Goal: Task Accomplishment & Management: Manage account settings

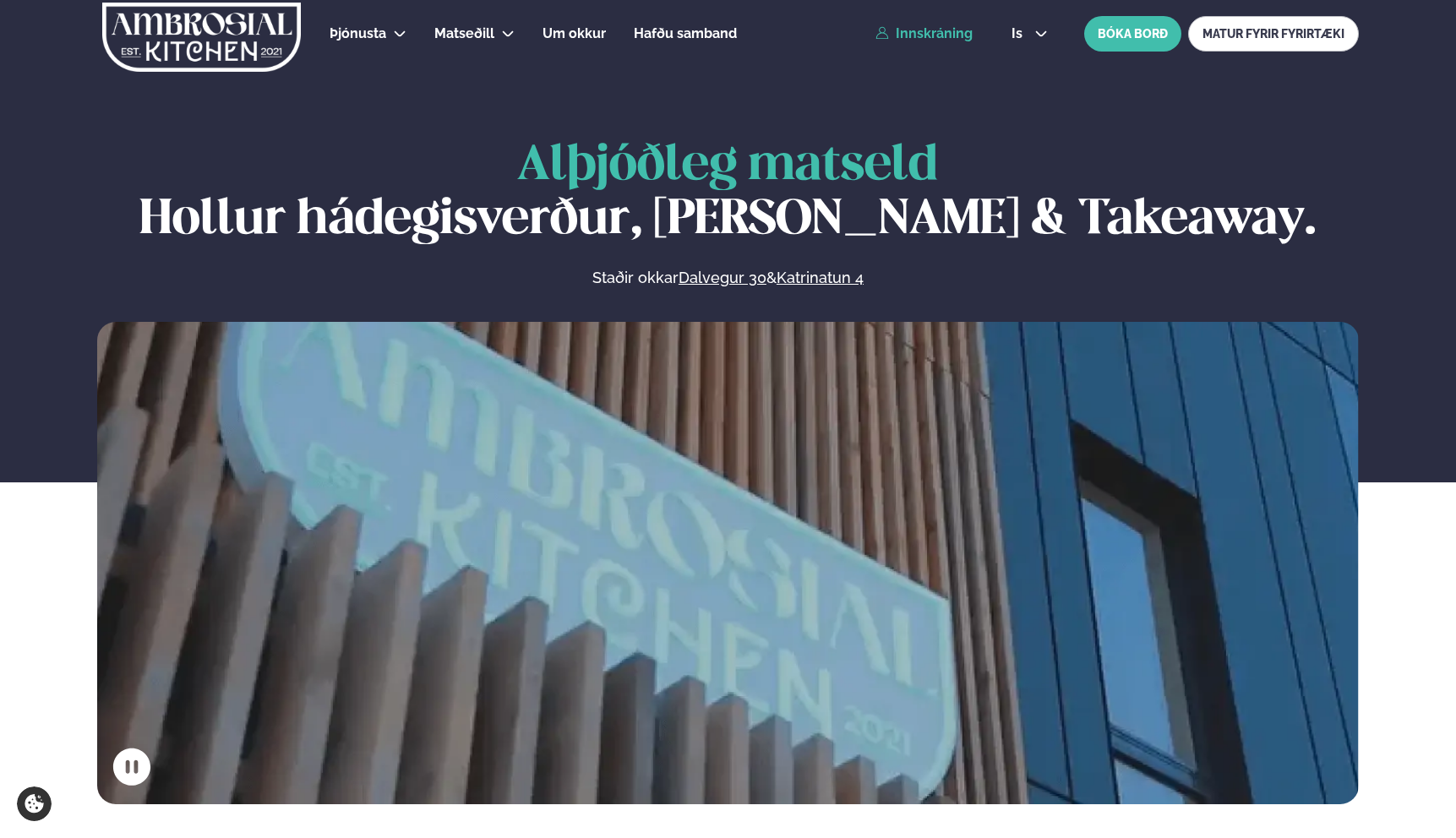
click at [932, 32] on link "Innskráning" at bounding box center [923, 34] width 97 height 16
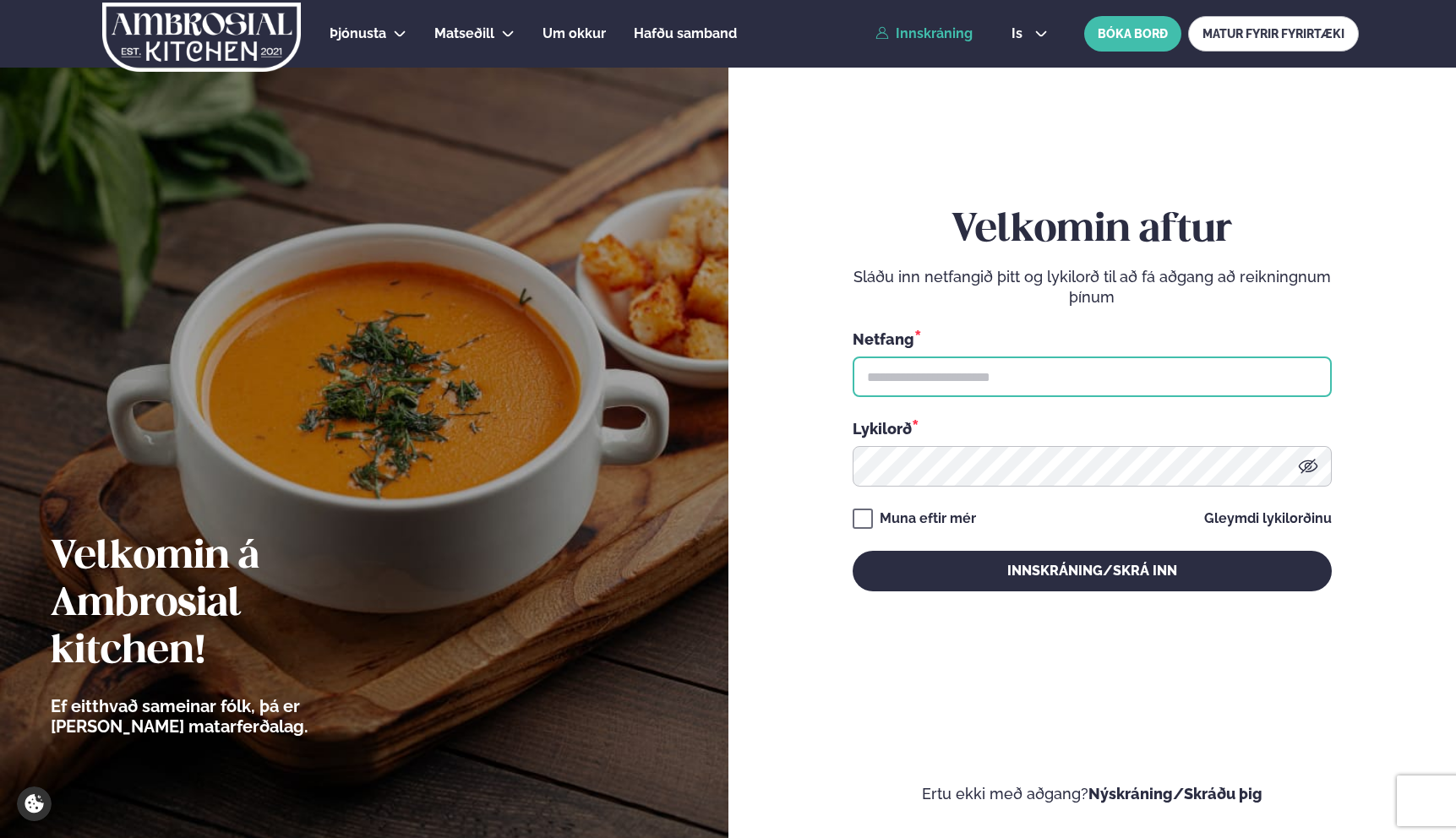
type input "**********"
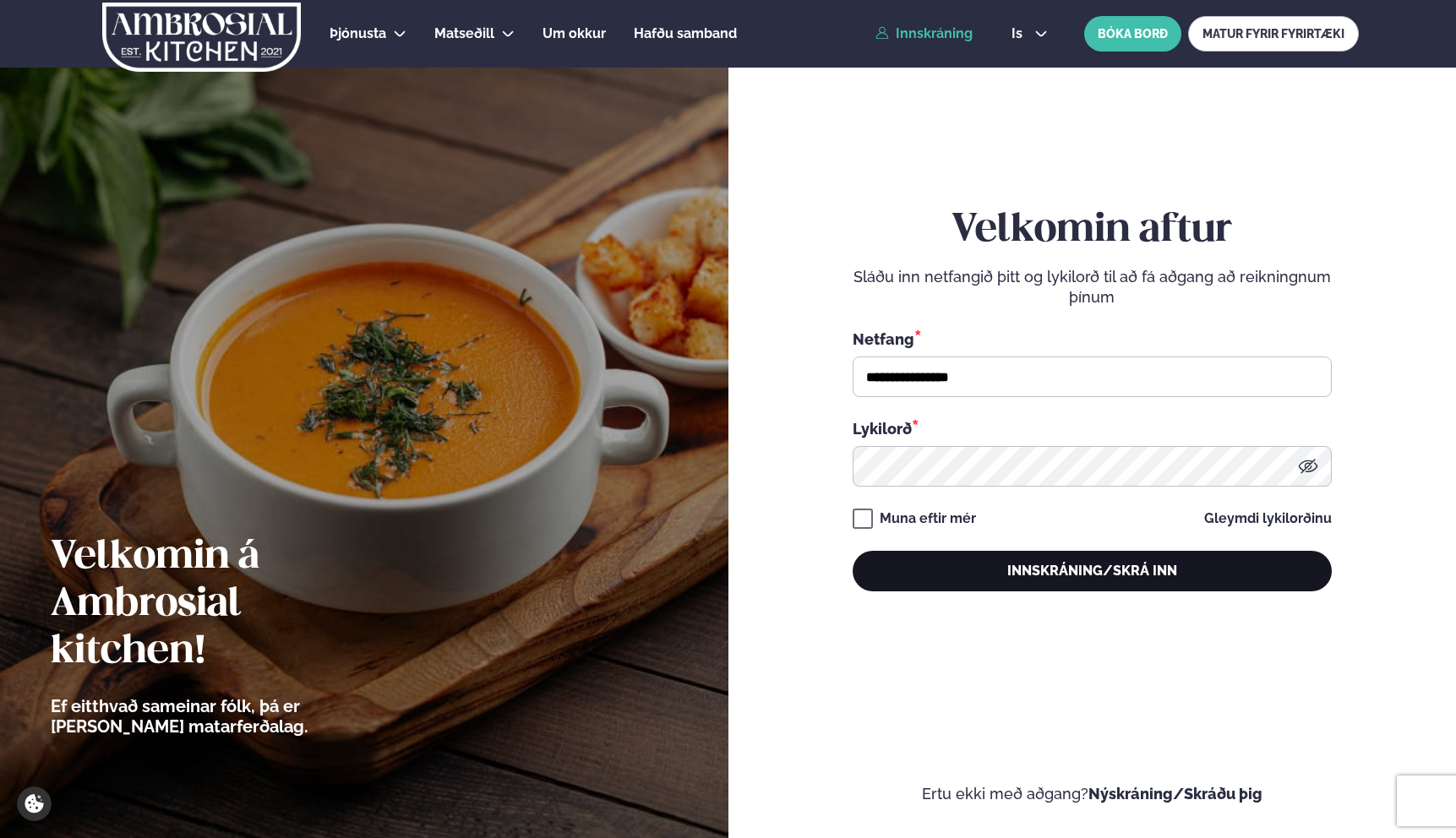
click at [989, 556] on button "Innskráning/Skrá inn" at bounding box center [1092, 571] width 479 height 41
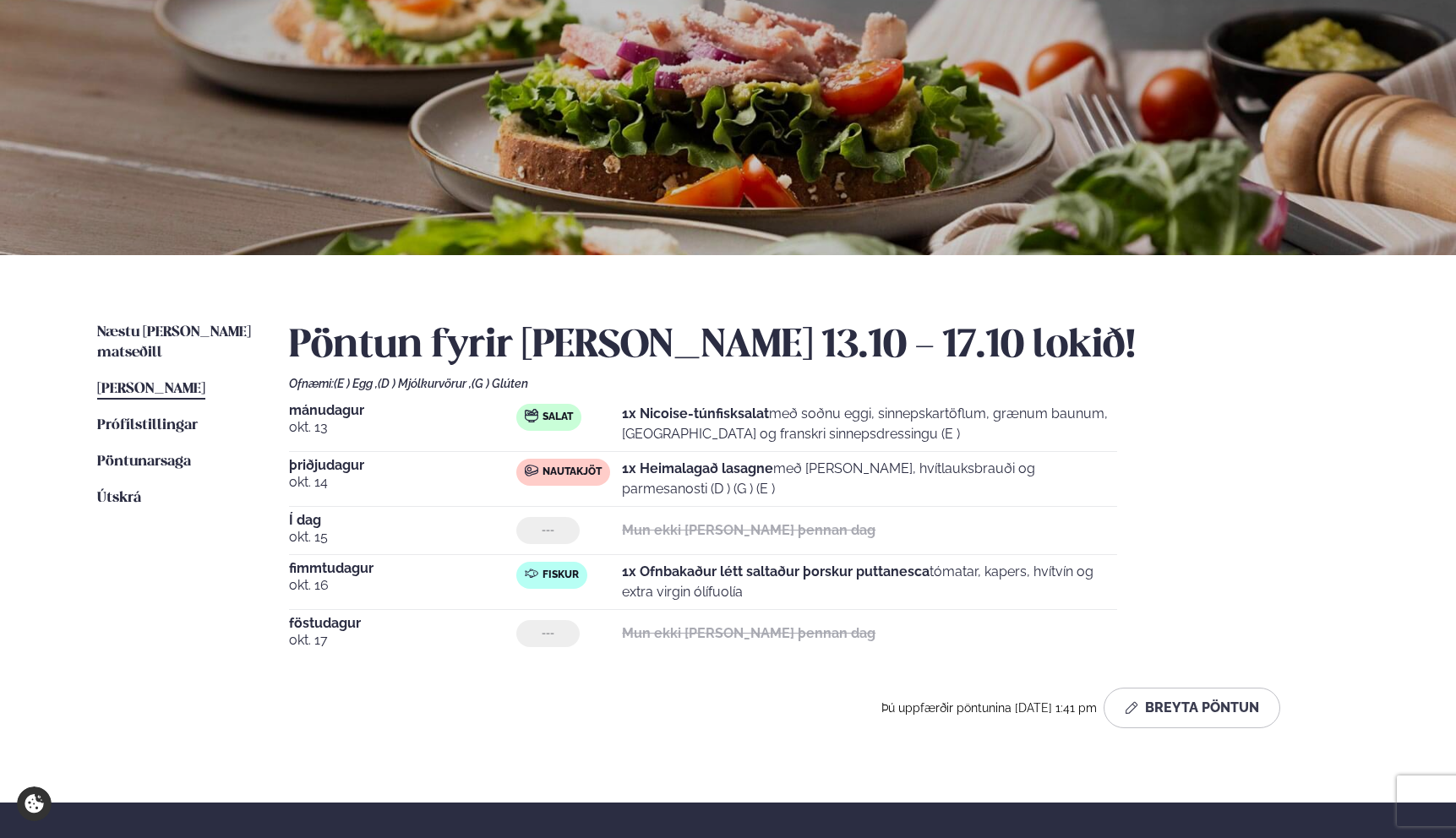
scroll to position [135, 0]
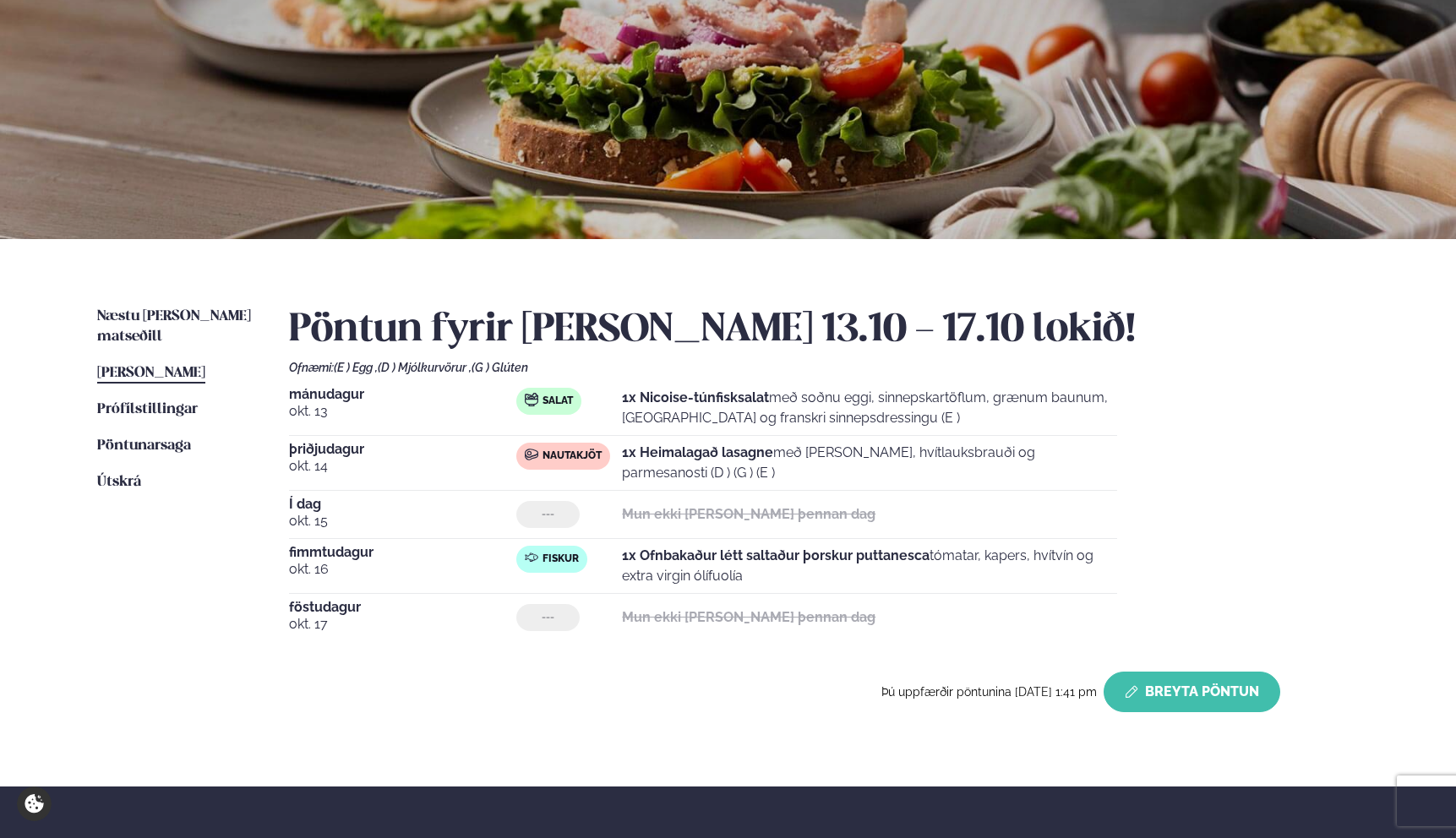
click at [1182, 687] on button "Breyta Pöntun" at bounding box center [1191, 692] width 177 height 41
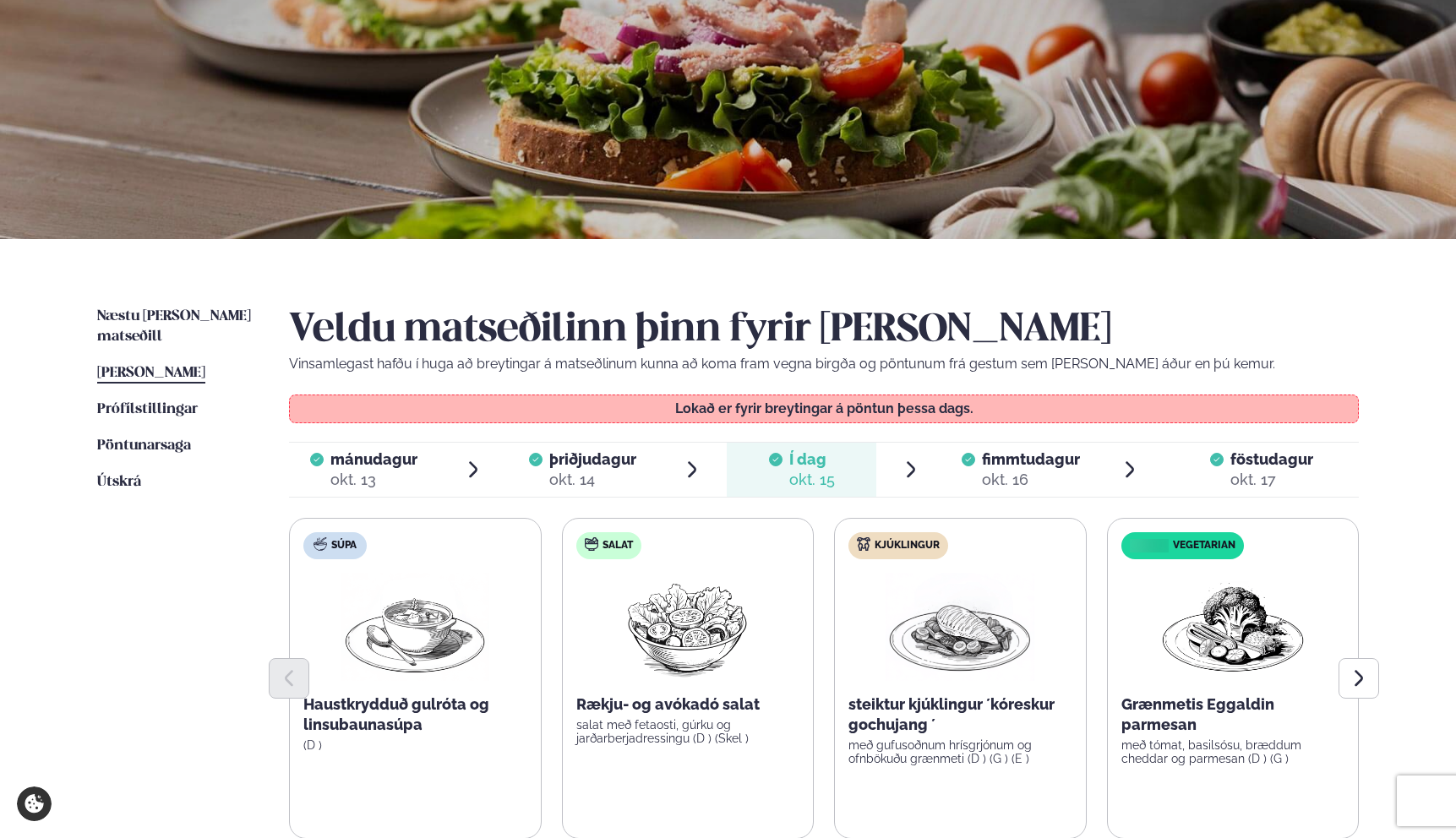
click at [1031, 464] on span "fimmtudagur" at bounding box center [1030, 459] width 98 height 18
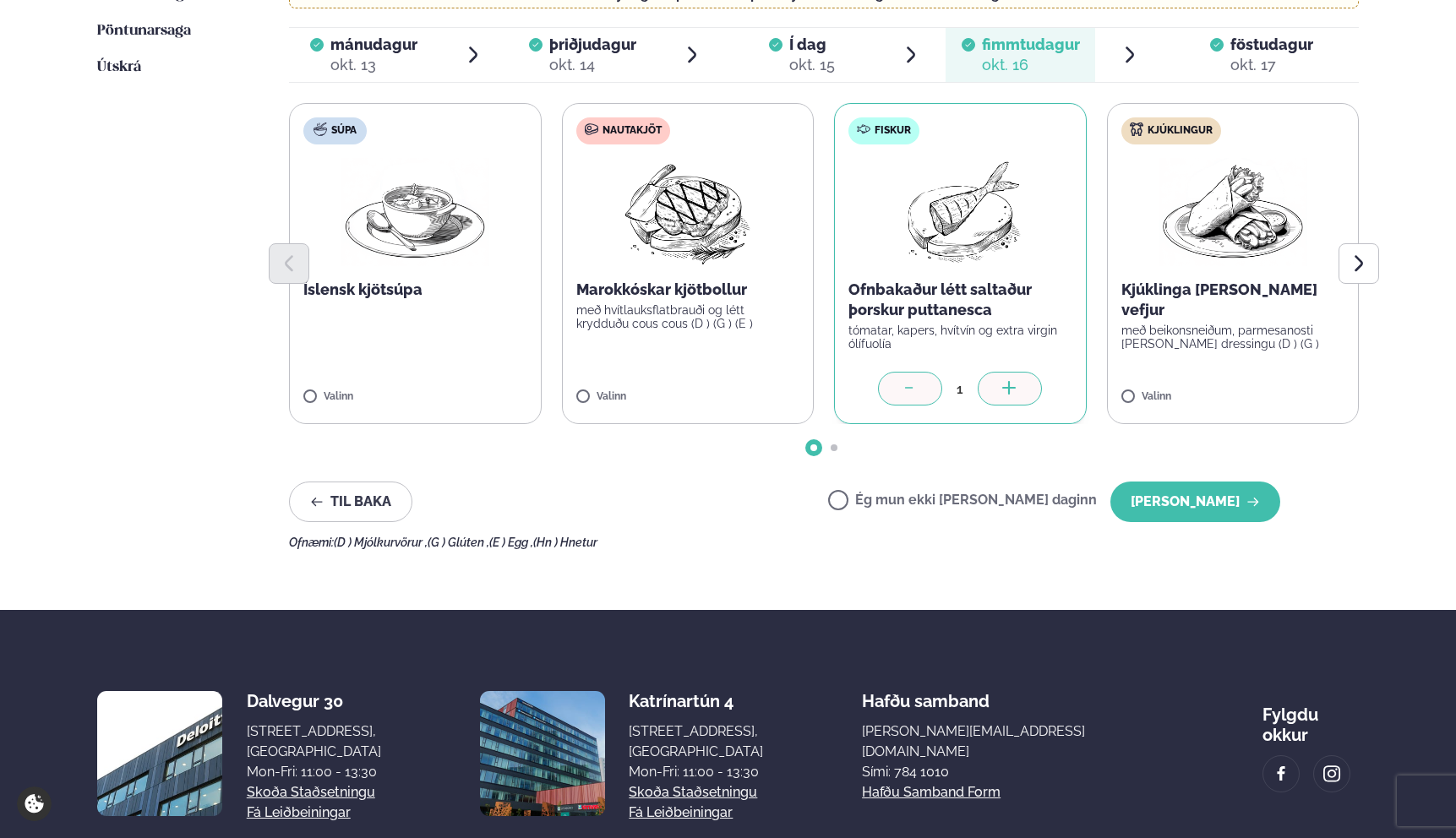
scroll to position [660, 0]
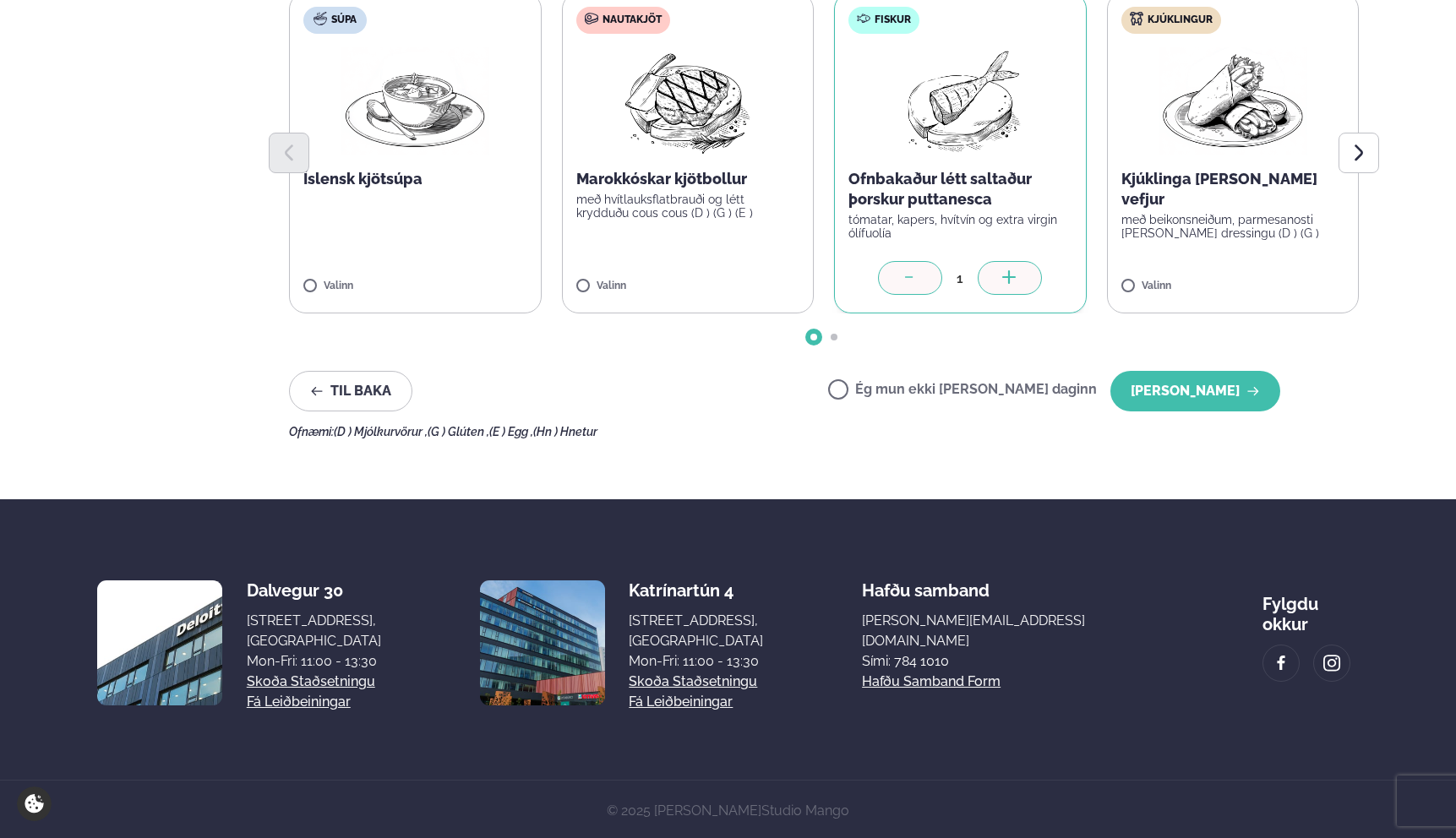
click at [960, 392] on label "Ég mun ekki [PERSON_NAME] daginn" at bounding box center [962, 392] width 269 height 18
click at [1213, 388] on button "[PERSON_NAME]" at bounding box center [1195, 392] width 170 height 41
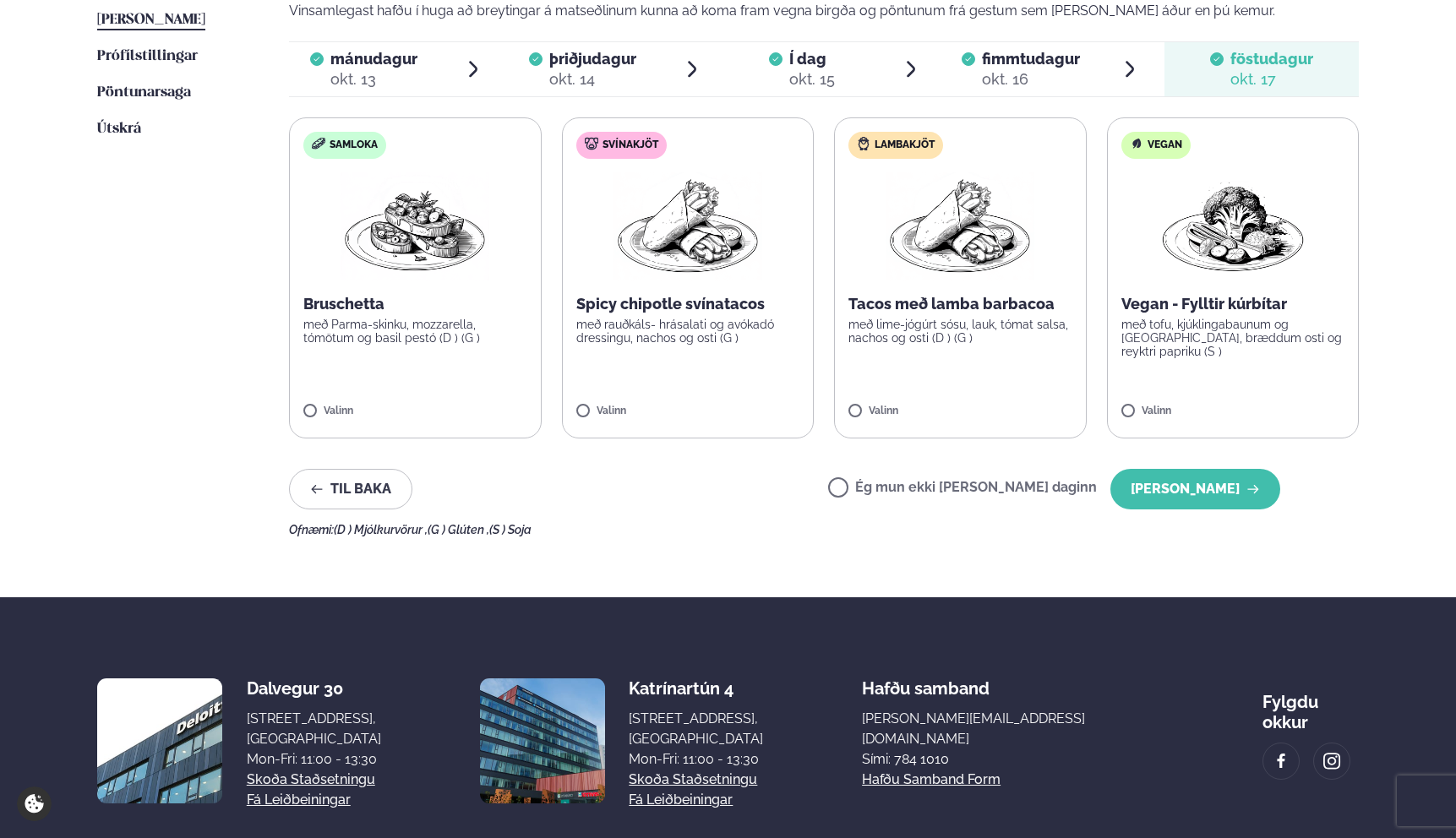
scroll to position [168, 0]
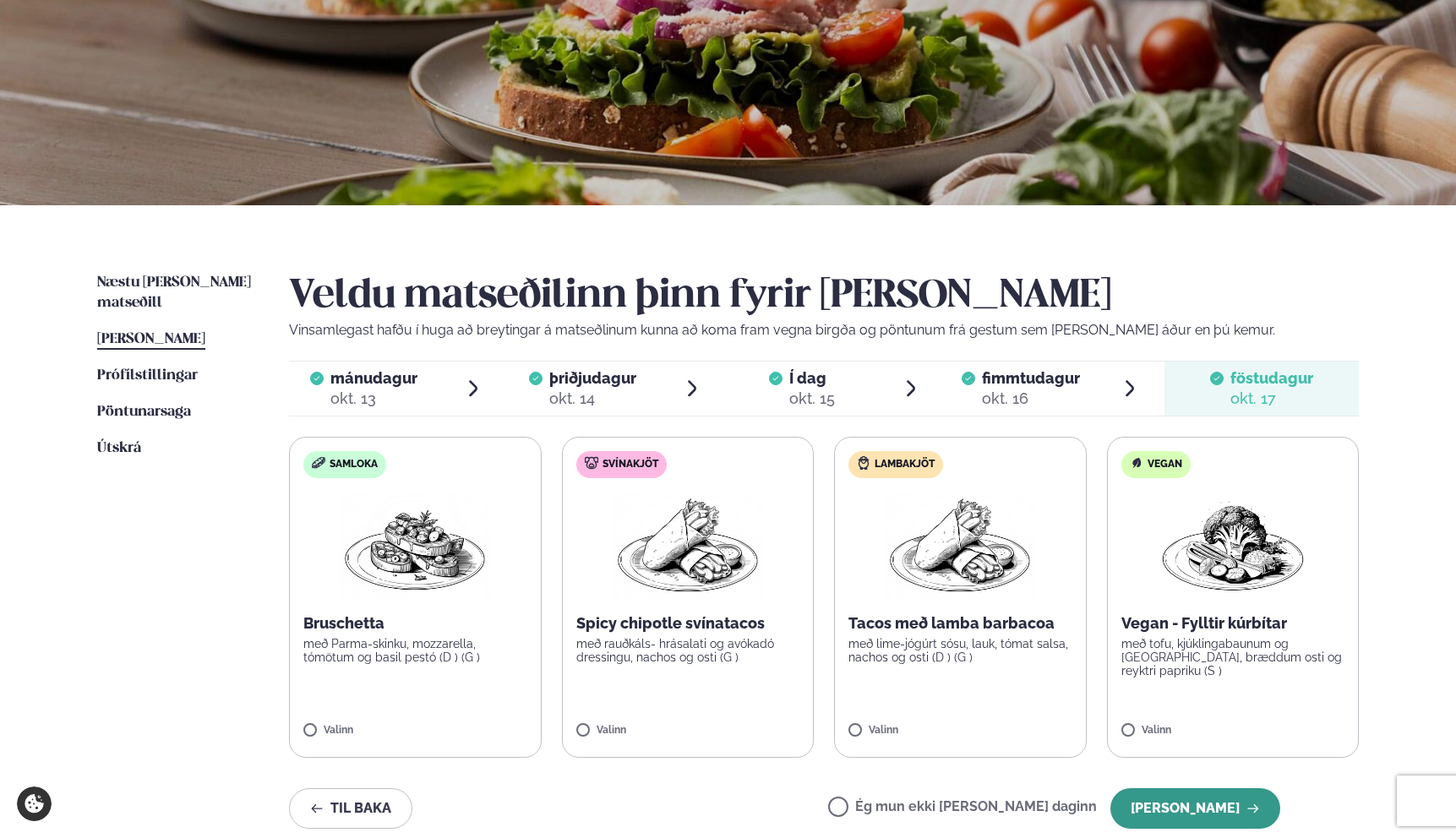
click at [1210, 808] on button "[PERSON_NAME]" at bounding box center [1195, 809] width 170 height 41
